Goal: Navigation & Orientation: Find specific page/section

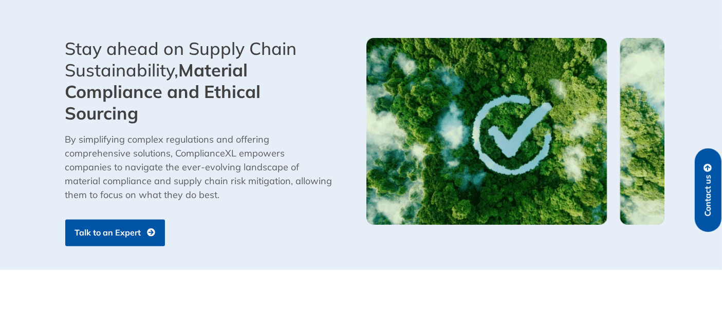
scroll to position [747, 0]
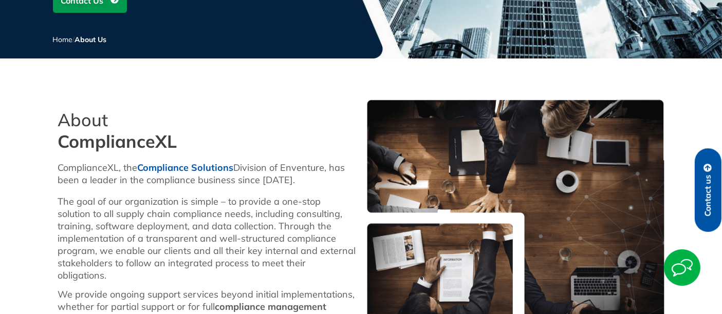
scroll to position [285, 0]
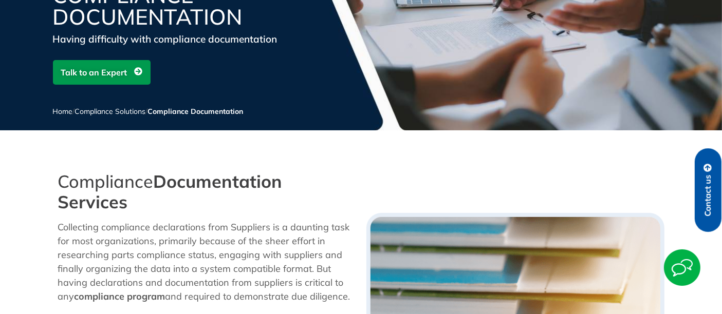
scroll to position [57, 0]
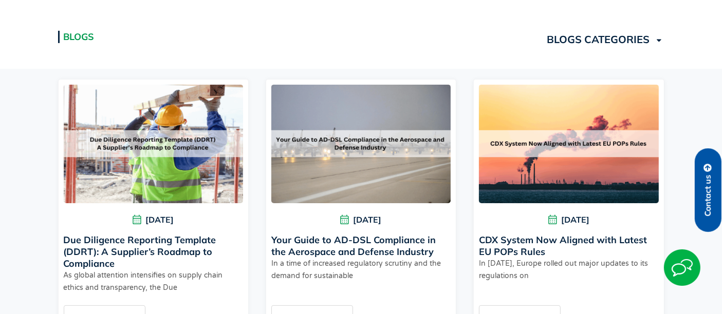
scroll to position [259, 0]
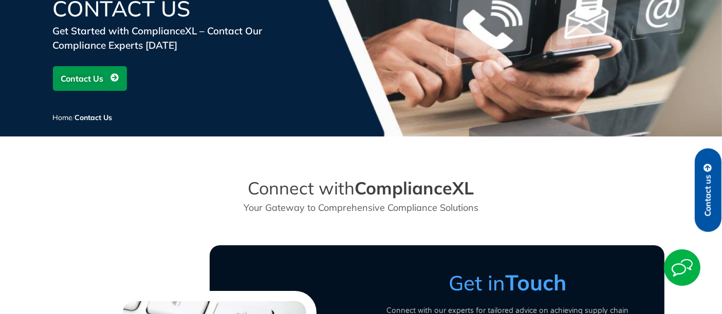
scroll to position [250, 0]
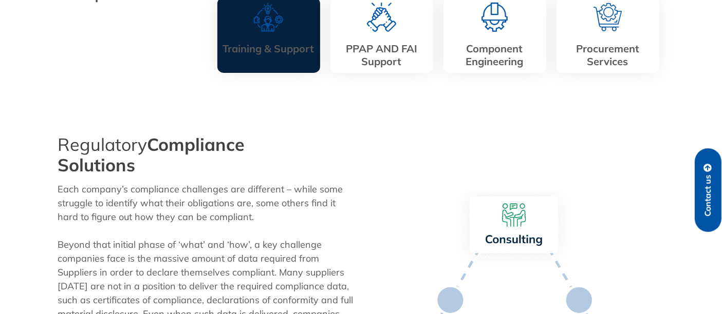
scroll to position [271, 0]
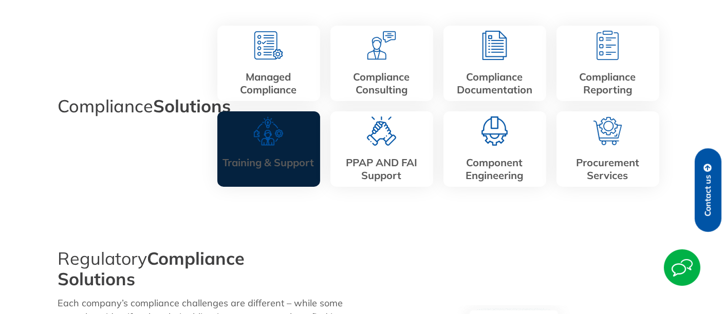
click at [257, 145] on img at bounding box center [268, 131] width 29 height 29
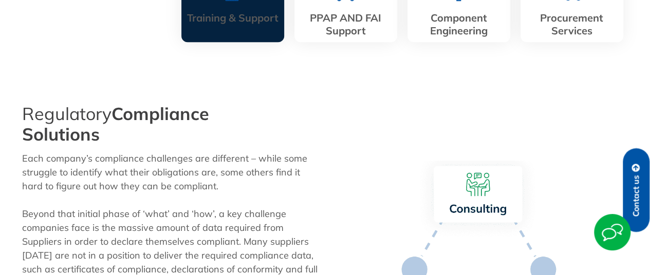
scroll to position [220, 0]
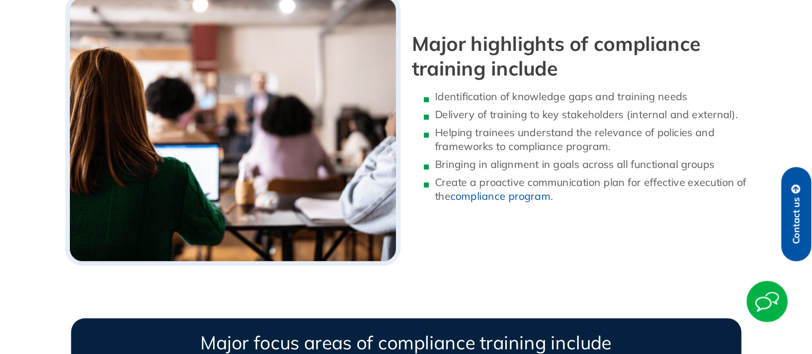
scroll to position [807, 0]
